Goal: Complete application form

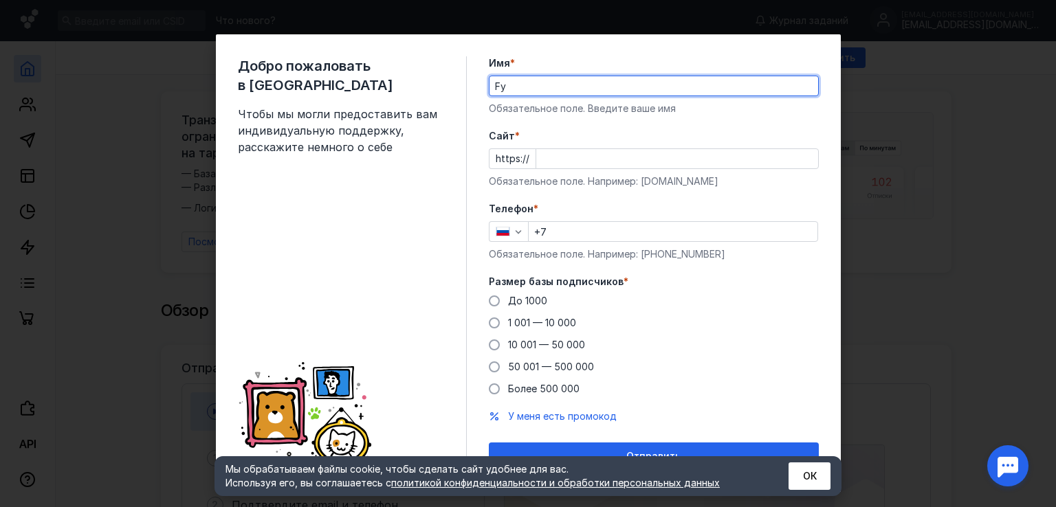
type input "F"
type input "[PERSON_NAME]"
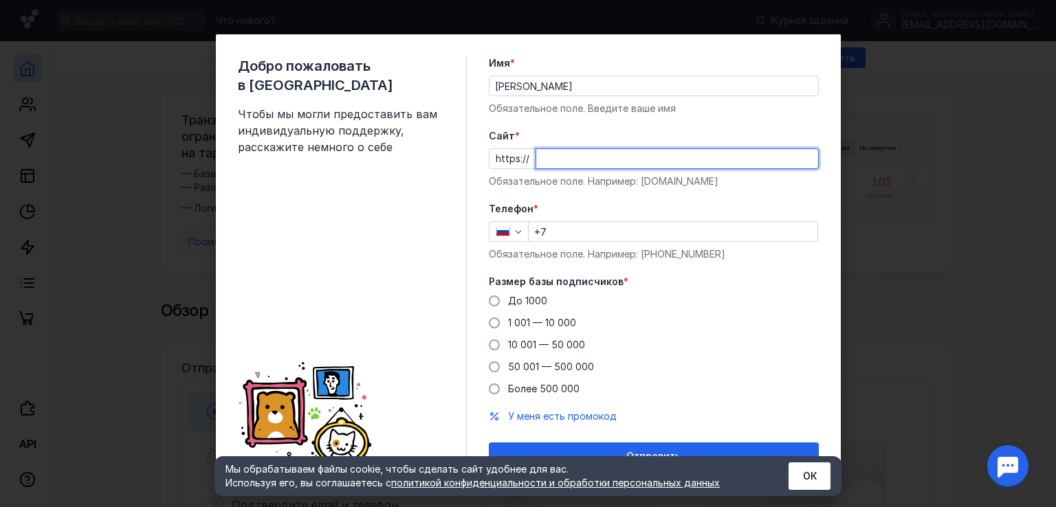
click at [565, 168] on input "Cайт *" at bounding box center [677, 158] width 282 height 19
click at [875, 94] on div "Добро пожаловать в Sendsay Чтобы мы могли предоставить вам индивидуальную подде…" at bounding box center [528, 253] width 1056 height 507
click at [791, 472] on button "ОК" at bounding box center [809, 476] width 42 height 27
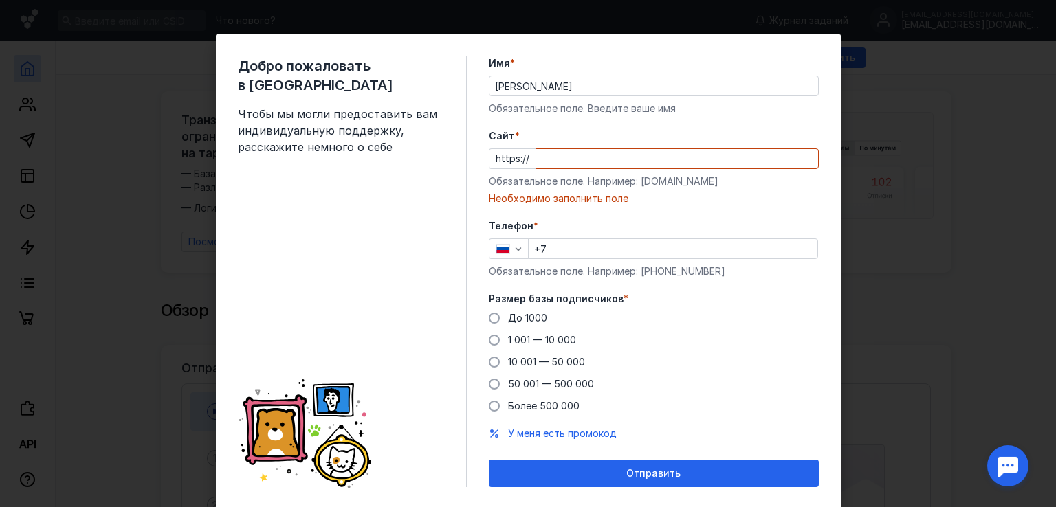
click at [960, 215] on div "Добро пожаловать в Sendsay Чтобы мы могли предоставить вам индивидуальную подде…" at bounding box center [528, 253] width 1056 height 507
click at [1045, 289] on div "Добро пожаловать в Sendsay Чтобы мы могли предоставить вам индивидуальную подде…" at bounding box center [528, 253] width 1056 height 507
click at [905, 108] on div "Добро пожаловать в Sendsay Чтобы мы могли предоставить вам индивидуальную подде…" at bounding box center [528, 253] width 1056 height 507
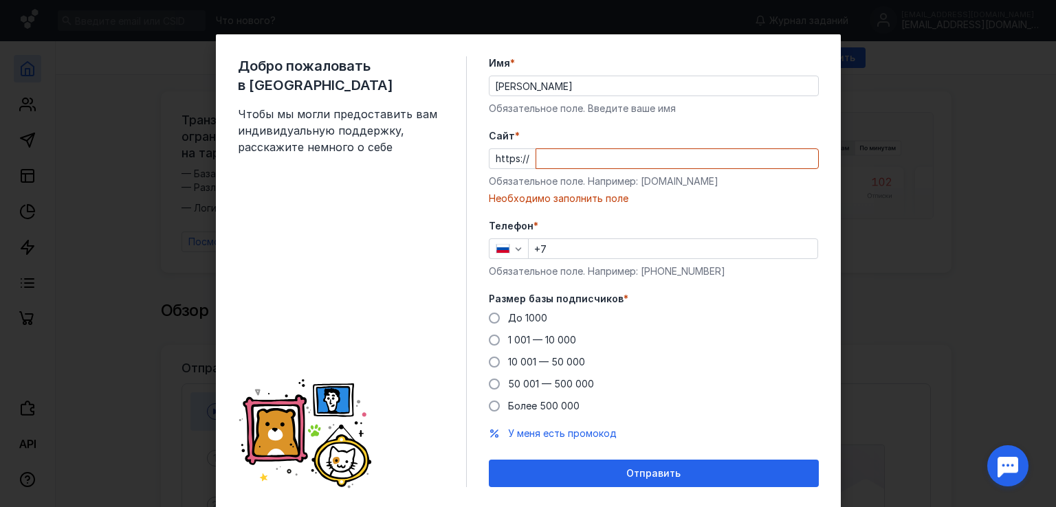
click at [905, 108] on div "Добро пожаловать в Sendsay Чтобы мы могли предоставить вам индивидуальную подде…" at bounding box center [528, 253] width 1056 height 507
click at [904, 106] on div "Добро пожаловать в Sendsay Чтобы мы могли предоставить вам индивидуальную подде…" at bounding box center [528, 253] width 1056 height 507
click at [902, 105] on div "Добро пожаловать в Sendsay Чтобы мы могли предоставить вам индивидуальную подде…" at bounding box center [528, 253] width 1056 height 507
click at [586, 157] on input "Cайт *" at bounding box center [677, 158] width 282 height 19
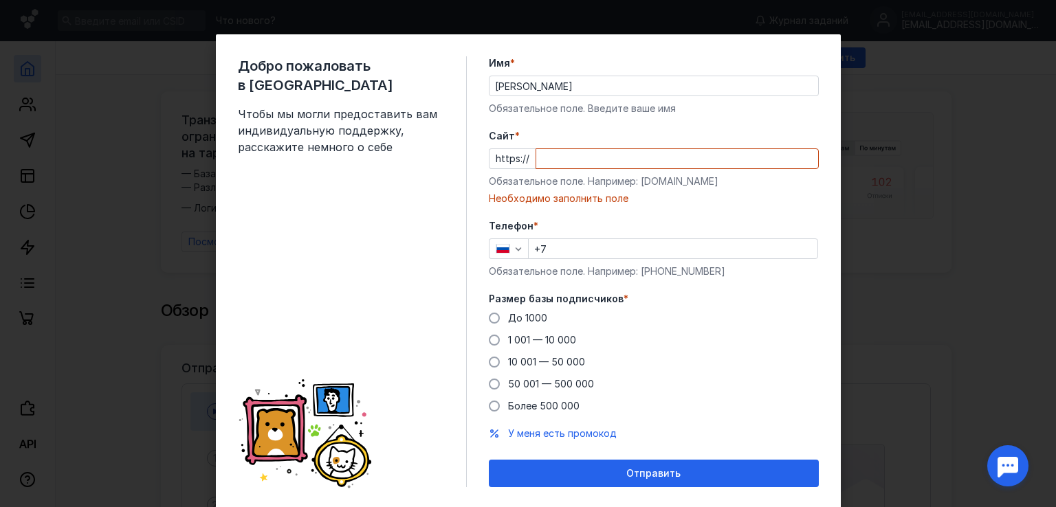
click at [647, 183] on div "Обязательное поле. Например: [DOMAIN_NAME]" at bounding box center [654, 182] width 330 height 14
drag, startPoint x: 640, startPoint y: 182, endPoint x: 698, endPoint y: 188, distance: 58.0
click at [698, 188] on div "Обязательное поле. Например: [DOMAIN_NAME]" at bounding box center [654, 182] width 330 height 14
copy div "[DOMAIN_NAME]"
click at [658, 162] on input "Cайт *" at bounding box center [677, 158] width 282 height 19
